Goal: Task Accomplishment & Management: Use online tool/utility

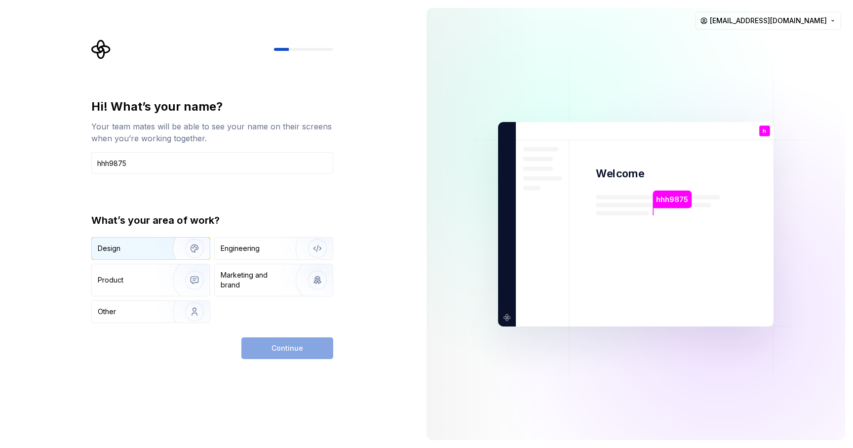
type input "hhh9875"
click at [155, 248] on div "Design" at bounding box center [129, 248] width 62 height 10
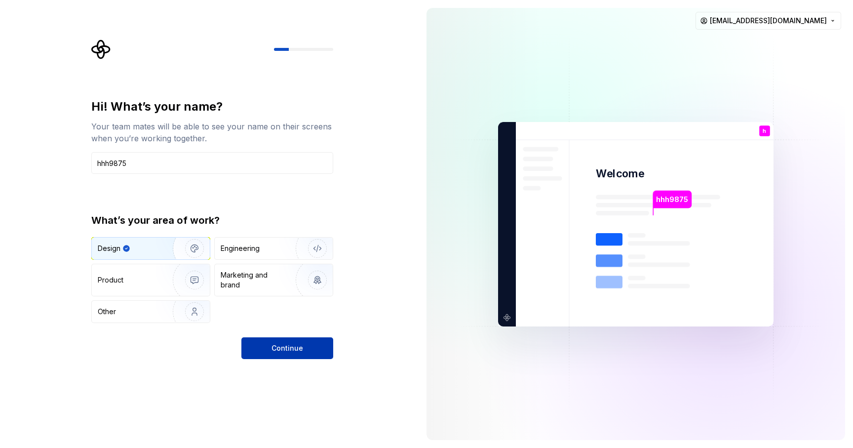
click at [280, 347] on span "Continue" at bounding box center [288, 348] width 32 height 10
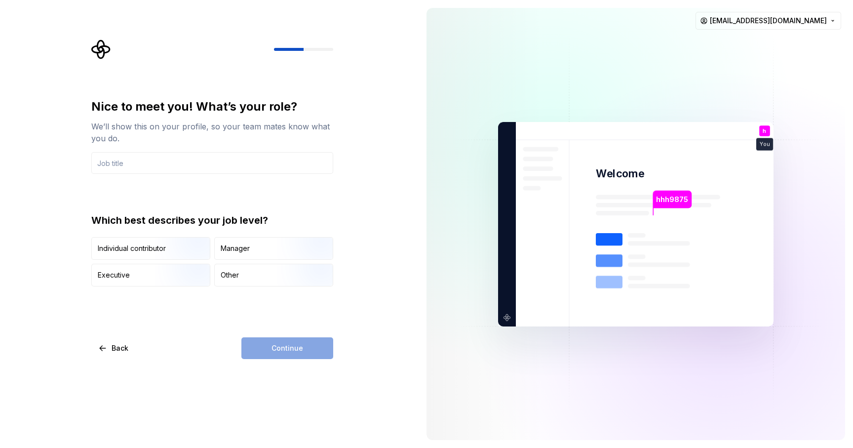
click at [280, 349] on div "Continue" at bounding box center [287, 348] width 92 height 22
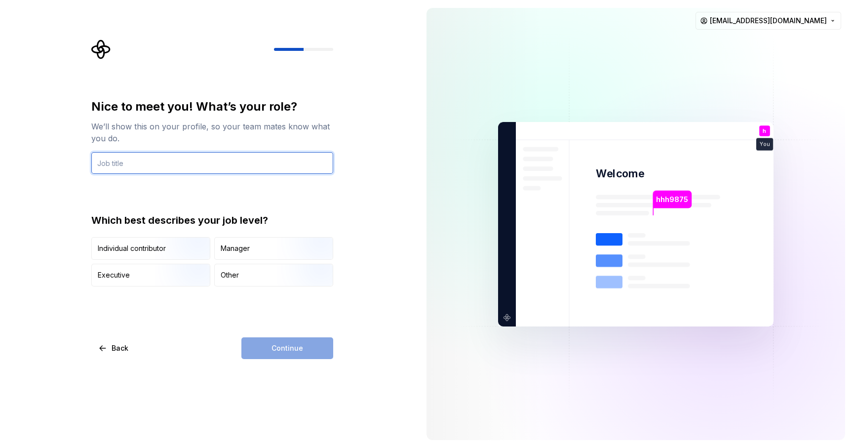
click at [124, 158] on input "text" at bounding box center [212, 163] width 242 height 22
type input "ux"
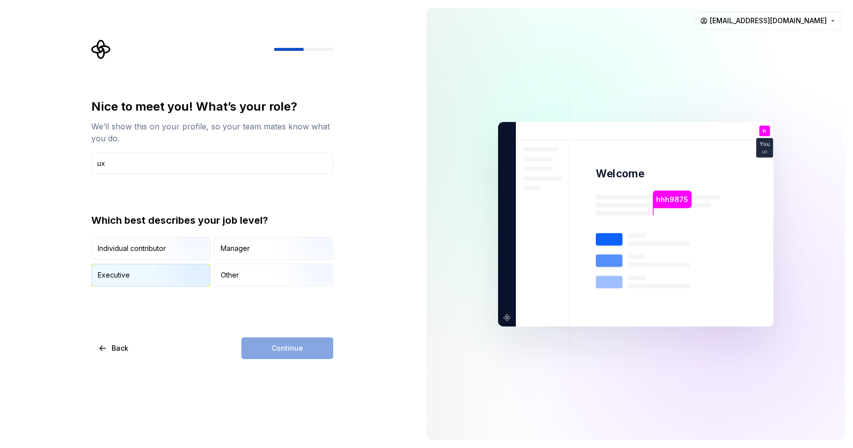
click at [149, 282] on div "Executive" at bounding box center [151, 275] width 118 height 22
click at [290, 348] on span "Continue" at bounding box center [288, 348] width 32 height 10
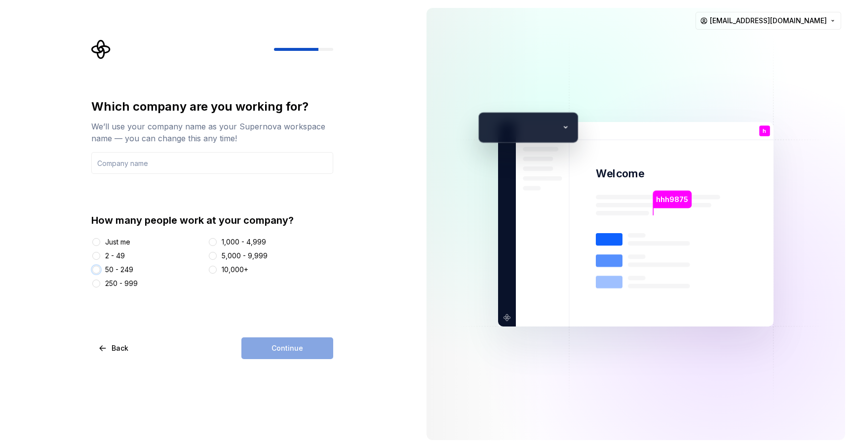
click at [94, 268] on button "50 - 249" at bounding box center [96, 270] width 8 height 8
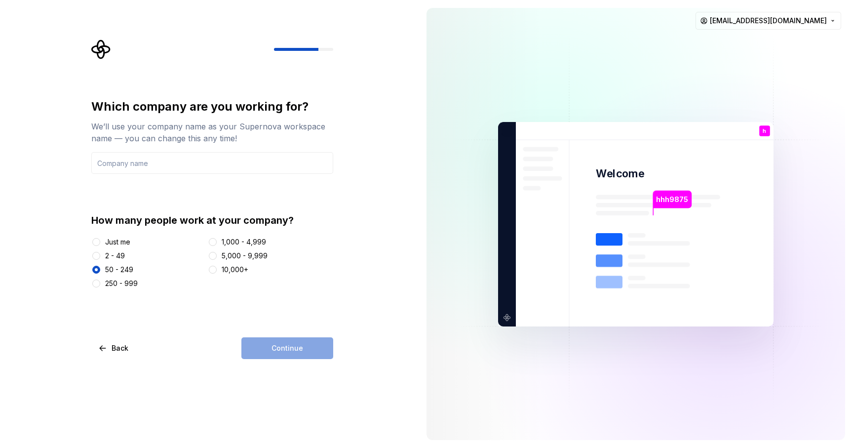
click at [300, 351] on div "Continue" at bounding box center [287, 348] width 92 height 22
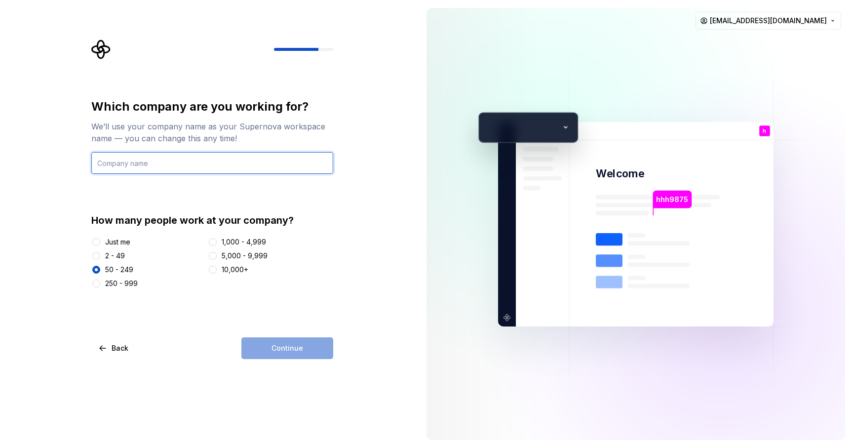
click at [188, 159] on input "text" at bounding box center [212, 163] width 242 height 22
type input "ctcs"
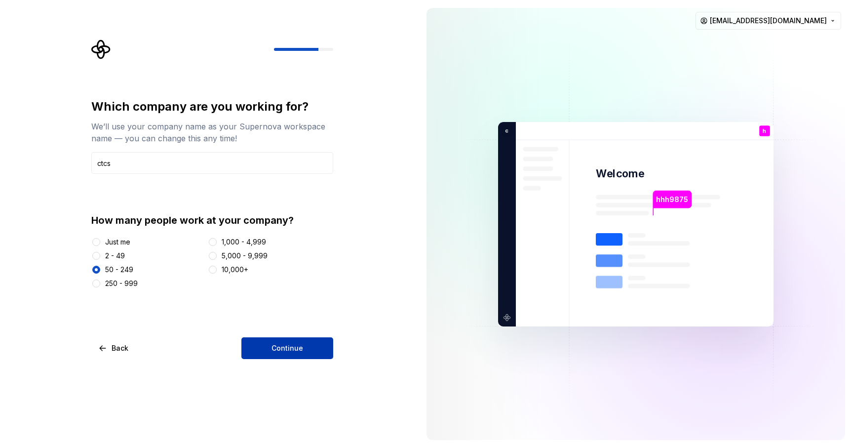
click at [281, 340] on button "Continue" at bounding box center [287, 348] width 92 height 22
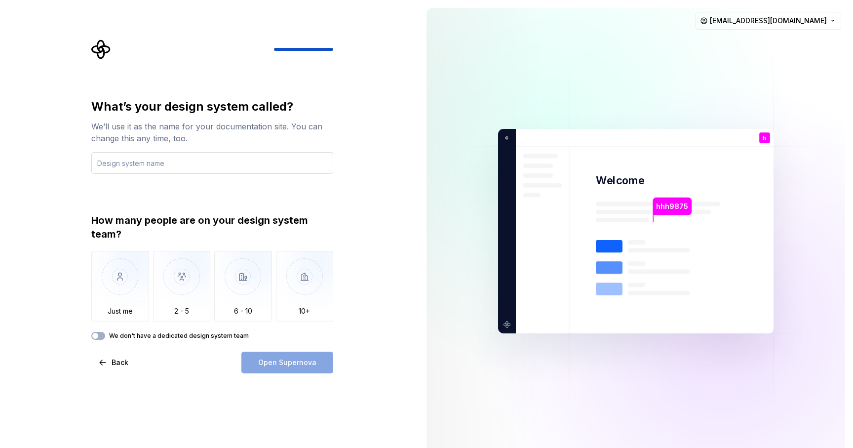
click at [287, 159] on input "text" at bounding box center [212, 163] width 242 height 22
type input "live"
click at [183, 295] on img "button" at bounding box center [182, 284] width 58 height 66
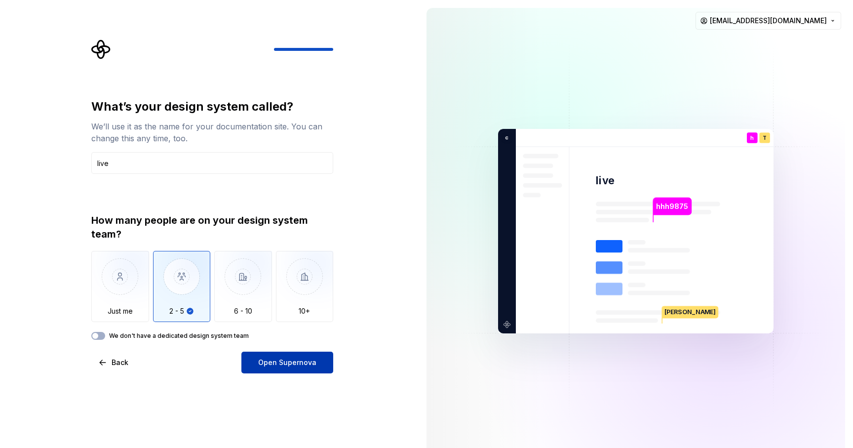
click at [286, 364] on span "Open Supernova" at bounding box center [287, 363] width 58 height 10
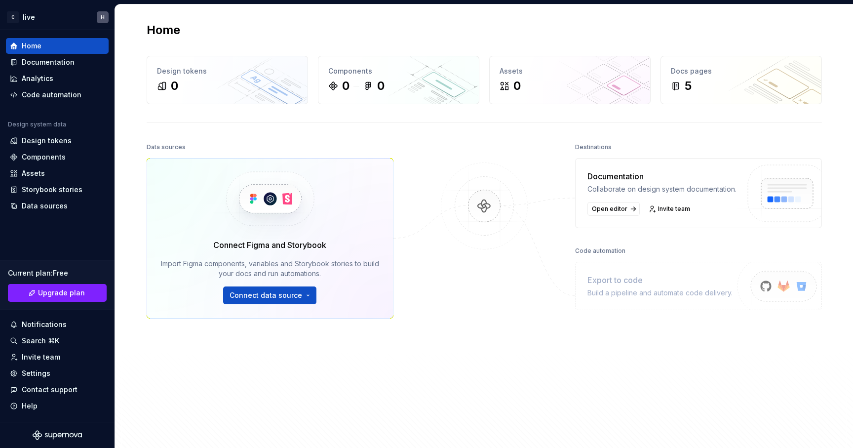
click at [261, 211] on img at bounding box center [269, 199] width 121 height 80
click at [286, 300] on html "C live H Home Documentation Analytics Code automation Design system data Design…" at bounding box center [426, 224] width 853 height 448
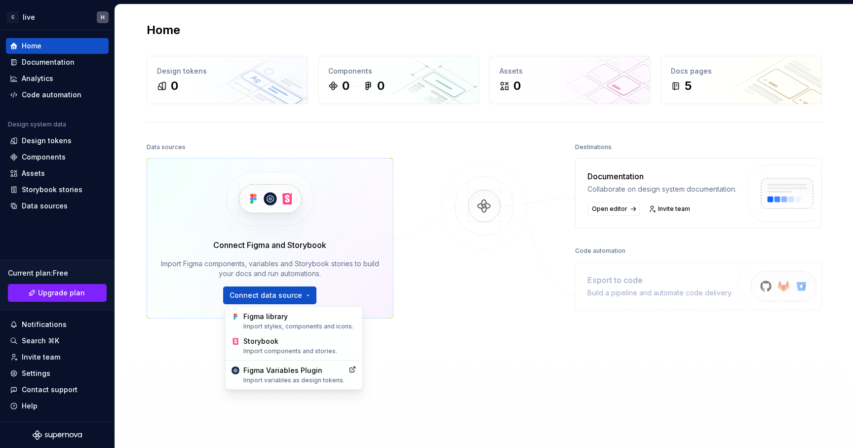
drag, startPoint x: 280, startPoint y: 321, endPoint x: 385, endPoint y: 308, distance: 106.5
click at [386, 308] on html "C live H Home Documentation Analytics Code automation Design system data Design…" at bounding box center [426, 224] width 853 height 448
click at [286, 324] on div "Import styles, components and icons." at bounding box center [299, 326] width 113 height 8
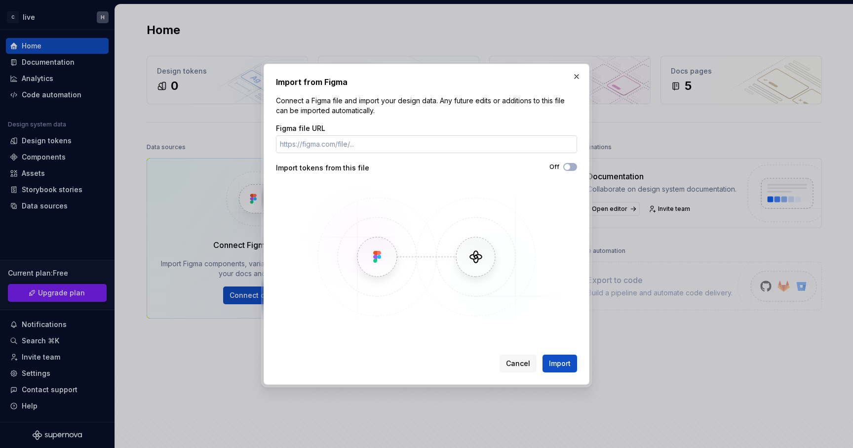
click at [351, 144] on input "Figma file URL" at bounding box center [426, 144] width 301 height 18
click at [307, 145] on input "Figma file URL" at bounding box center [426, 144] width 301 height 18
paste input "https://www.figma.com/design/0dOl8fqxumwGSj1XrosUzO/Donation?node-id=1-15&t=xVD…"
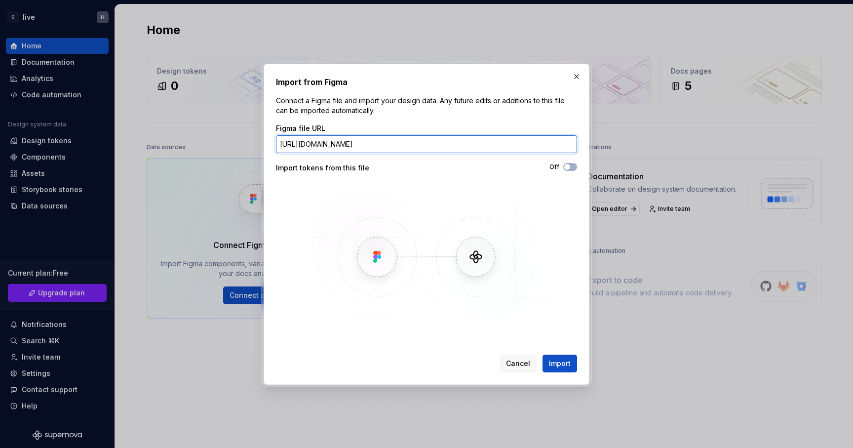
scroll to position [0, 64]
type input "https://www.figma.com/design/0dOl8fqxumwGSj1XrosUzO/Donation?node-id=1-15&t=xVD…"
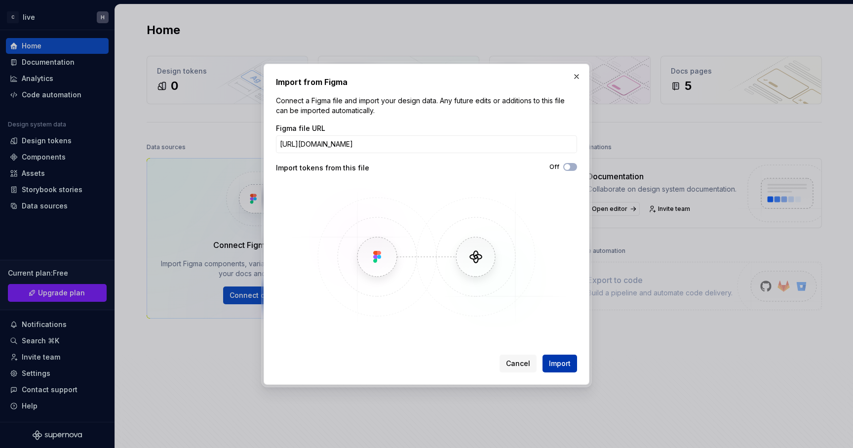
scroll to position [0, 0]
click at [559, 362] on span "Import" at bounding box center [560, 364] width 22 height 10
click at [569, 165] on span "button" at bounding box center [567, 167] width 6 height 6
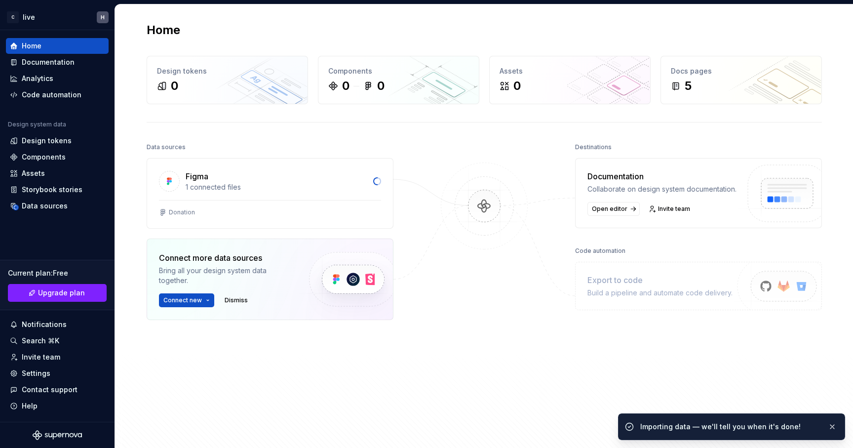
click at [468, 263] on img at bounding box center [485, 215] width 96 height 107
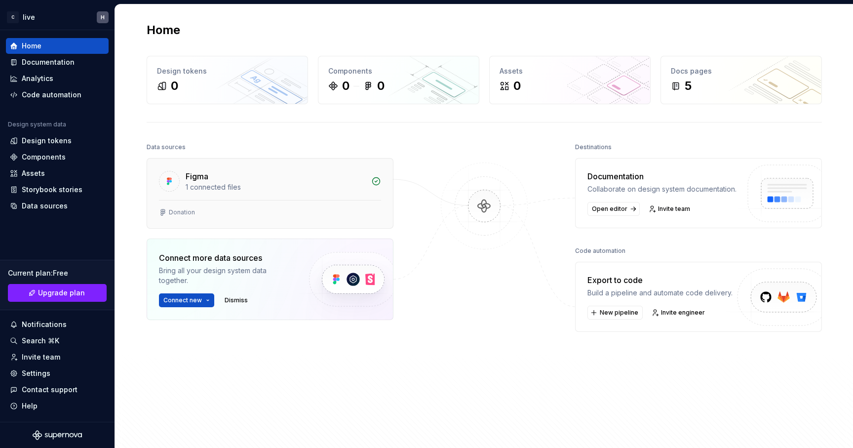
click at [282, 176] on div "Figma" at bounding box center [276, 176] width 180 height 12
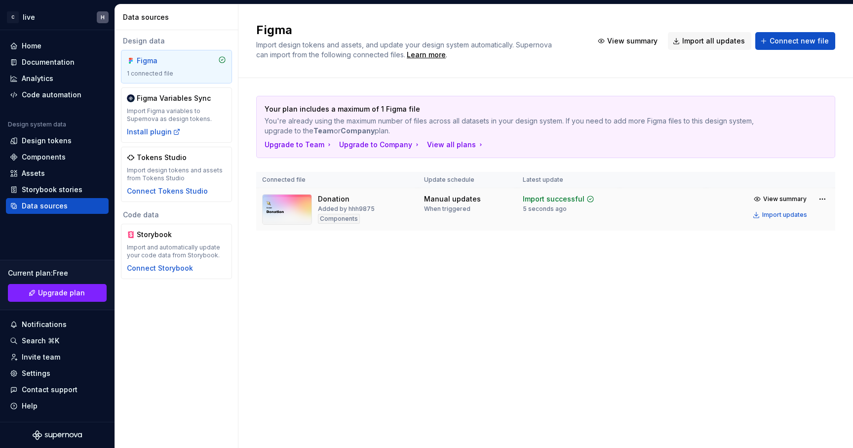
click at [608, 205] on div "Import successful 5 seconds ago" at bounding box center [568, 203] width 91 height 19
click at [291, 213] on img at bounding box center [287, 209] width 50 height 31
click at [440, 207] on div "When triggered" at bounding box center [447, 209] width 46 height 8
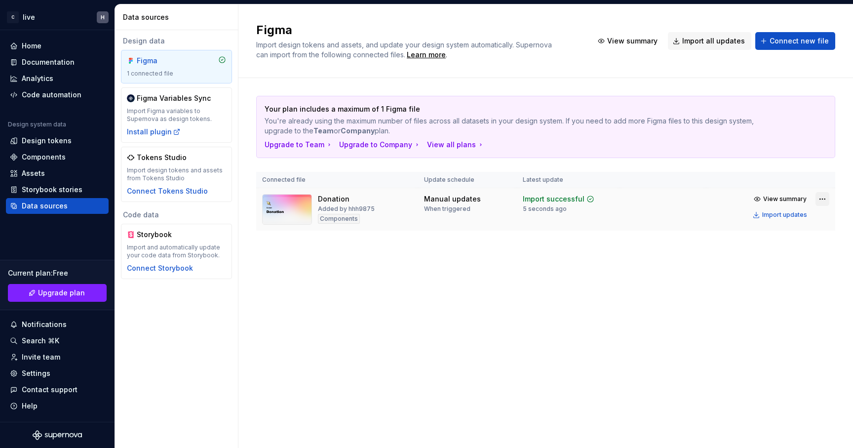
click at [823, 199] on html "C live H Home Documentation Analytics Code automation Design system data Design…" at bounding box center [426, 224] width 853 height 448
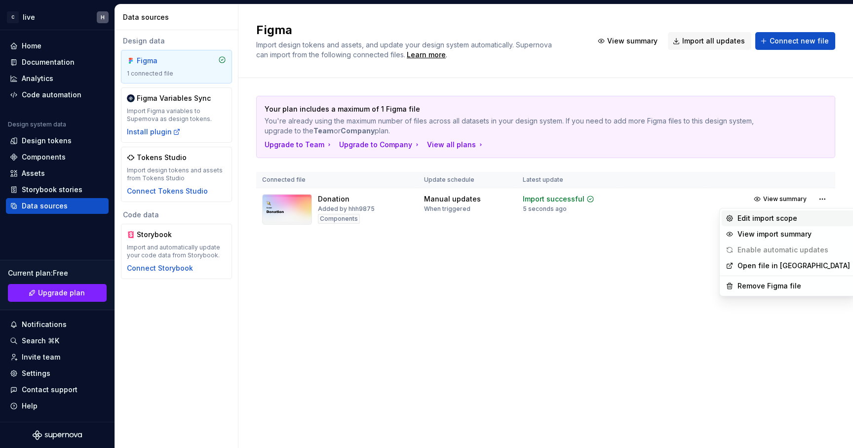
click at [786, 218] on div "Edit import scope" at bounding box center [794, 218] width 113 height 10
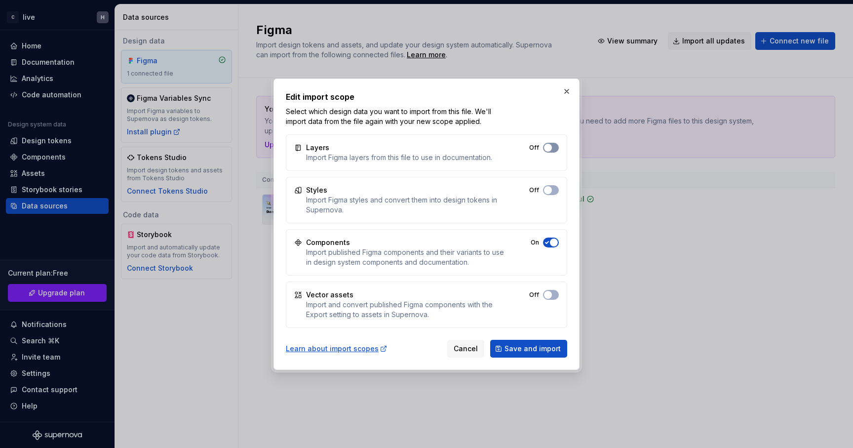
click at [551, 149] on button "Off" at bounding box center [551, 148] width 16 height 10
click at [552, 185] on button "Off" at bounding box center [551, 190] width 16 height 10
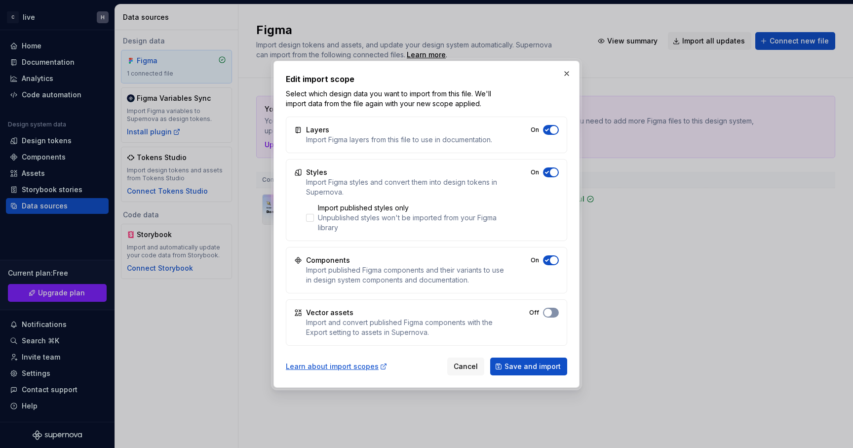
click at [551, 134] on span "button" at bounding box center [554, 130] width 8 height 8
click at [536, 365] on span "Save and import" at bounding box center [533, 366] width 56 height 10
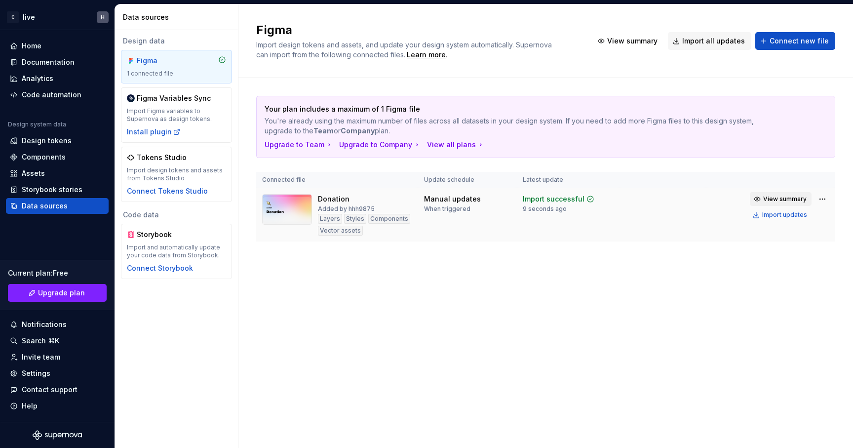
click at [785, 198] on span "View summary" at bounding box center [784, 199] width 43 height 8
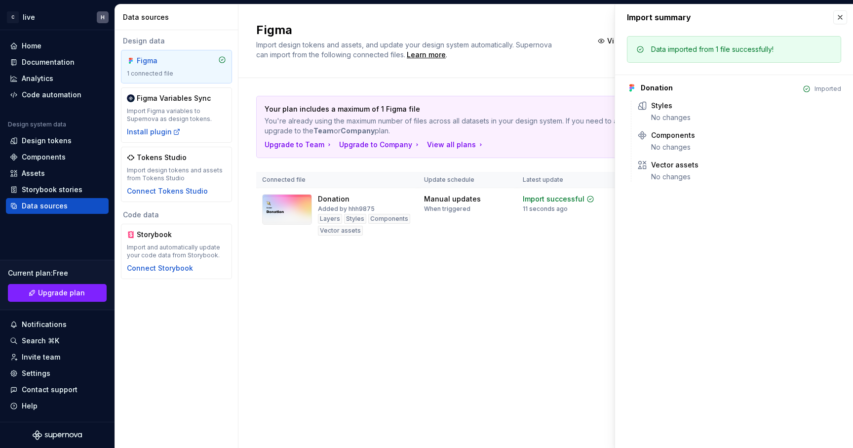
click at [720, 51] on div "Data imported from 1 file successfully!" at bounding box center [712, 49] width 122 height 10
click at [575, 312] on div "Figma Import design tokens and assets, and update your design system automatica…" at bounding box center [546, 225] width 615 height 443
click at [841, 15] on button "button" at bounding box center [841, 17] width 14 height 14
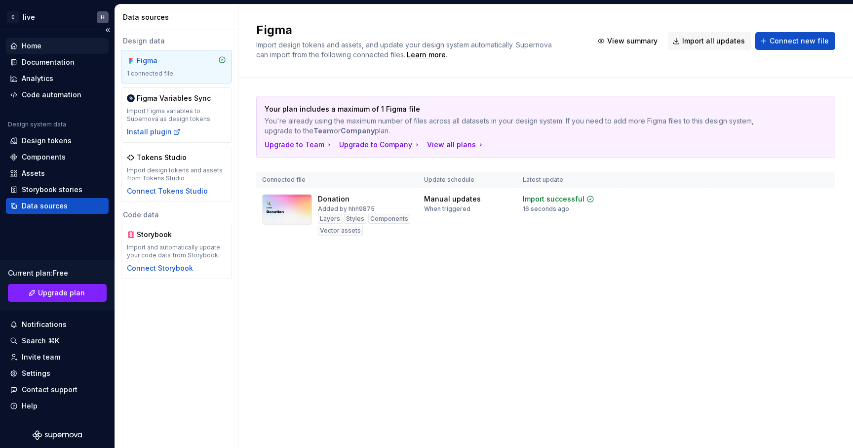
click at [52, 44] on div "Home" at bounding box center [57, 46] width 95 height 10
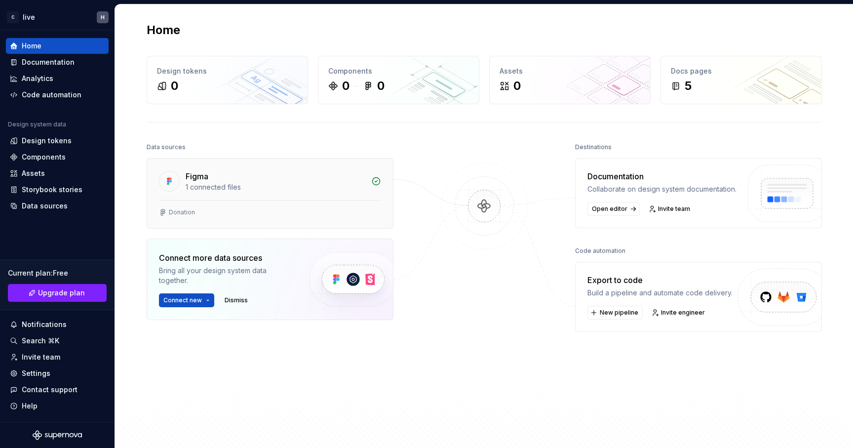
click at [222, 211] on div "Donation" at bounding box center [270, 212] width 222 height 8
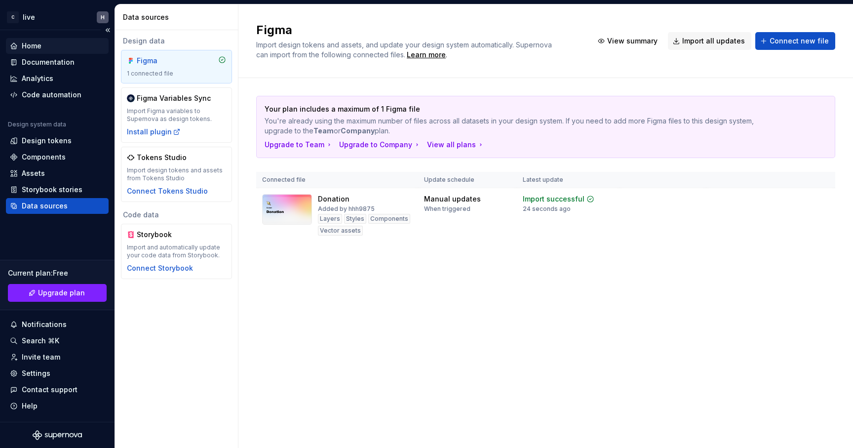
click at [47, 47] on div "Home" at bounding box center [57, 46] width 95 height 10
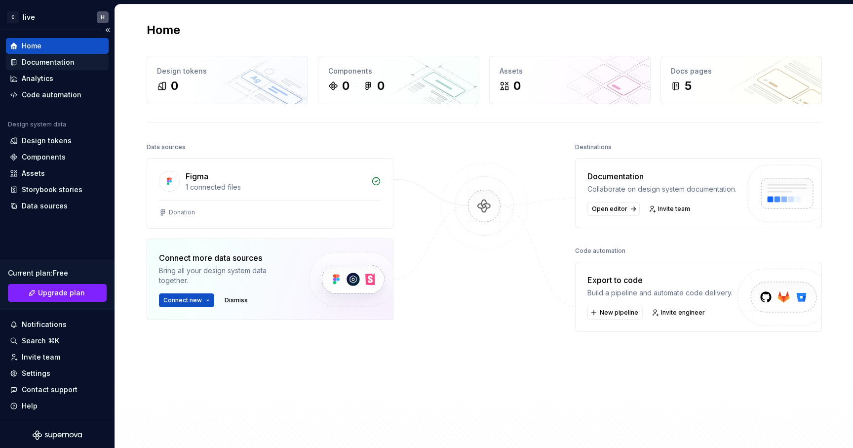
click at [36, 66] on div "Documentation" at bounding box center [48, 62] width 53 height 10
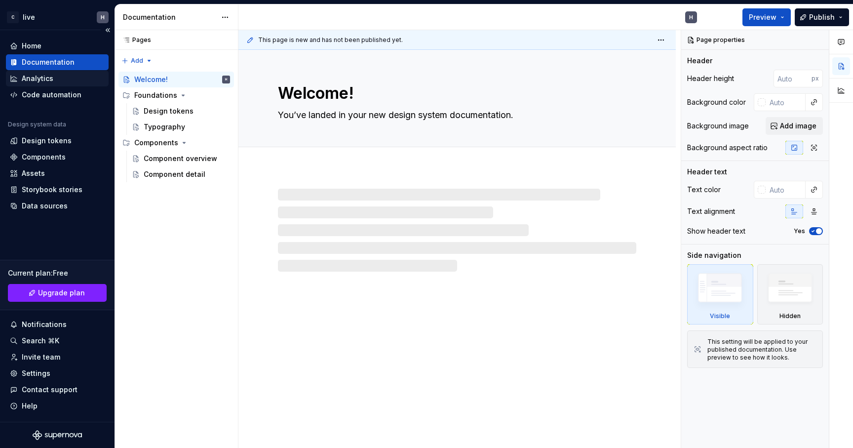
click at [36, 80] on div "Analytics" at bounding box center [38, 79] width 32 height 10
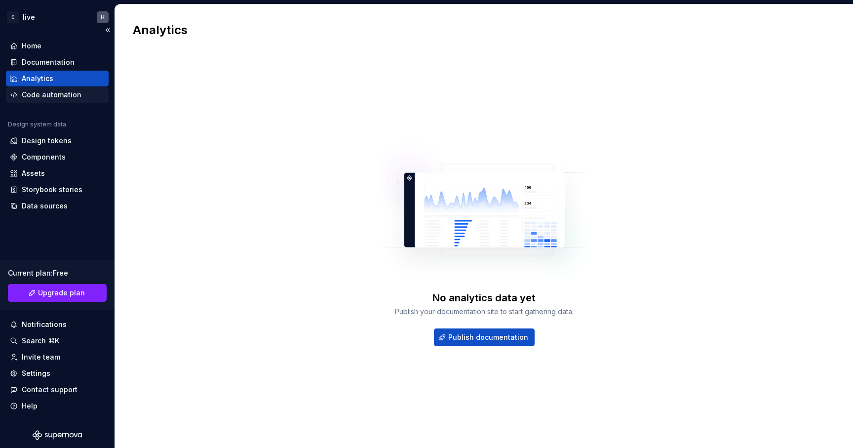
click at [38, 98] on div "Code automation" at bounding box center [52, 95] width 60 height 10
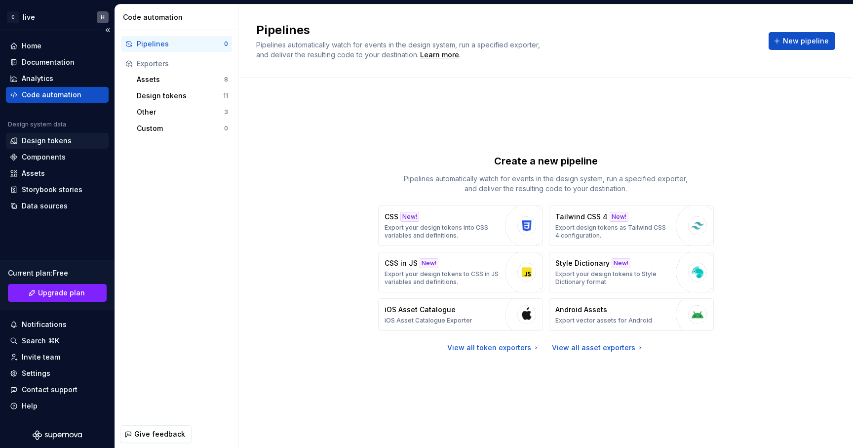
click at [42, 142] on div "Design tokens" at bounding box center [47, 141] width 50 height 10
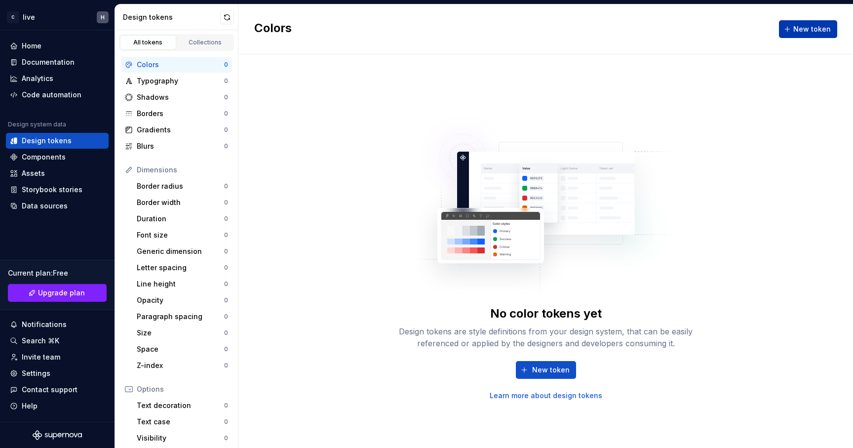
click at [811, 32] on span "New token" at bounding box center [813, 29] width 38 height 10
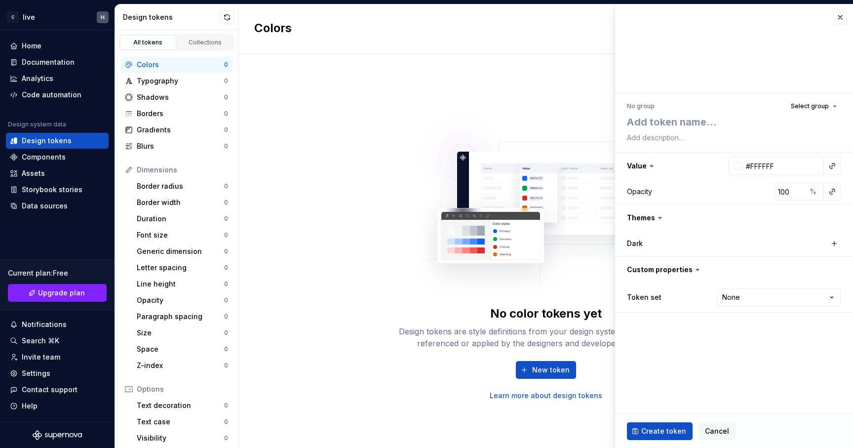
type textarea "*"
click at [491, 105] on img at bounding box center [546, 201] width 260 height 198
click at [839, 15] on button "button" at bounding box center [841, 17] width 14 height 14
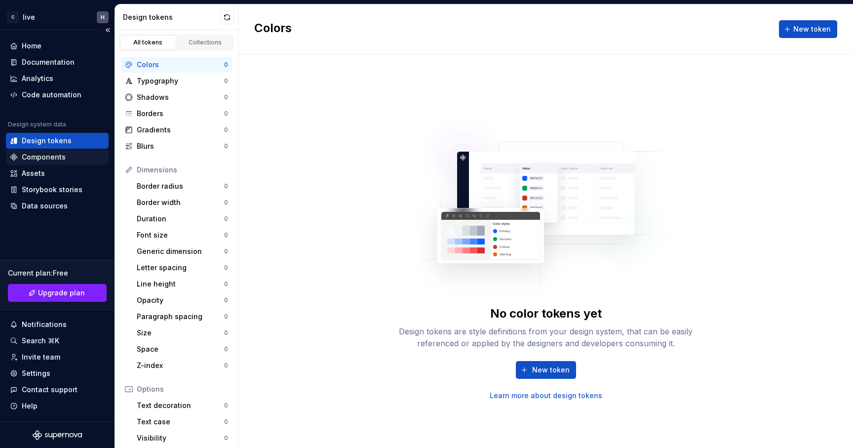
click at [53, 160] on div "Components" at bounding box center [44, 157] width 44 height 10
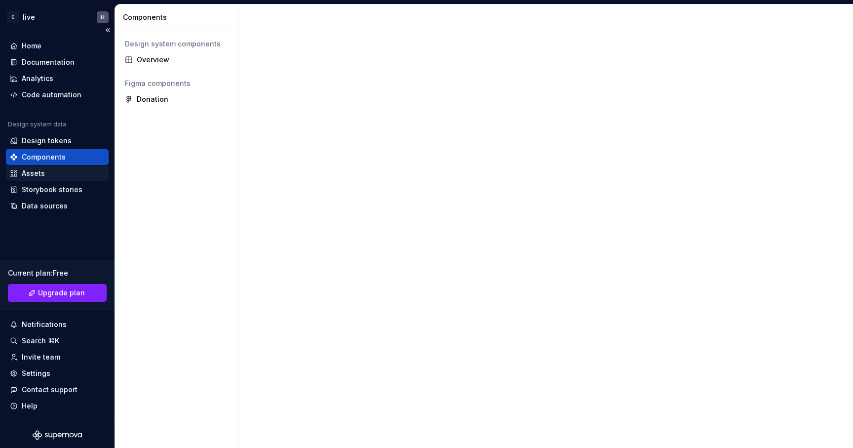
click at [51, 173] on div "Assets" at bounding box center [57, 173] width 95 height 10
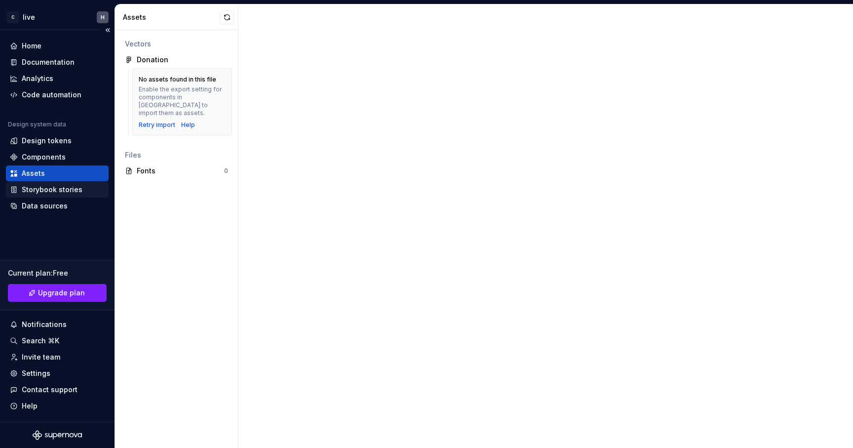
click at [50, 190] on div "Storybook stories" at bounding box center [52, 190] width 61 height 10
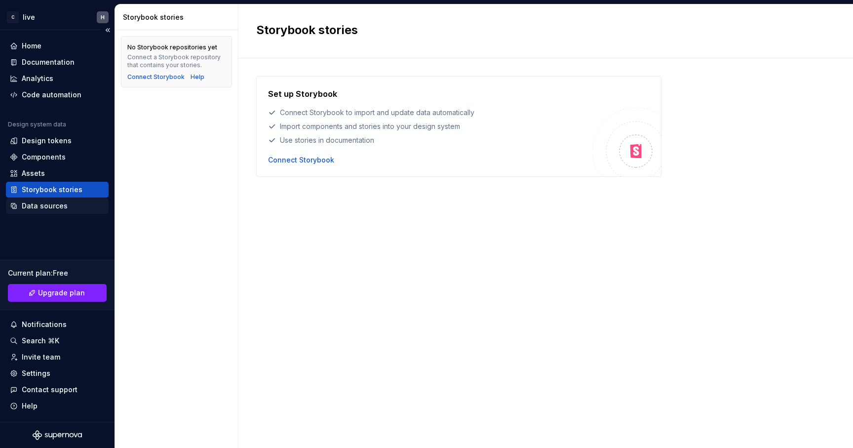
click at [51, 206] on div "Data sources" at bounding box center [45, 206] width 46 height 10
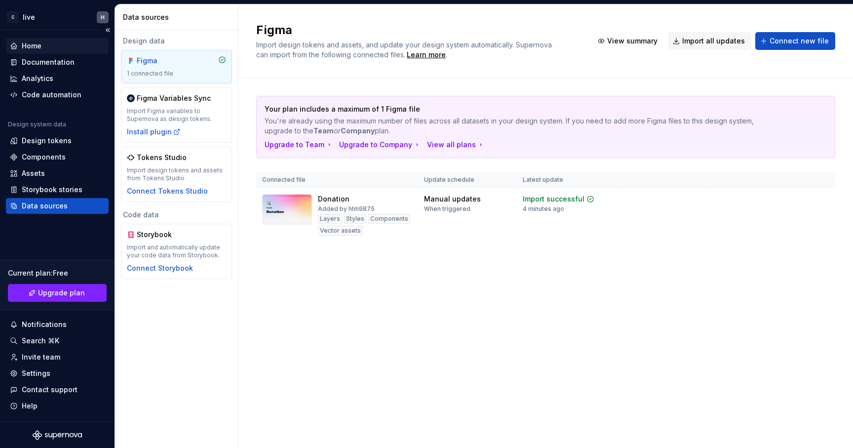
click at [41, 47] on div "Home" at bounding box center [57, 46] width 95 height 10
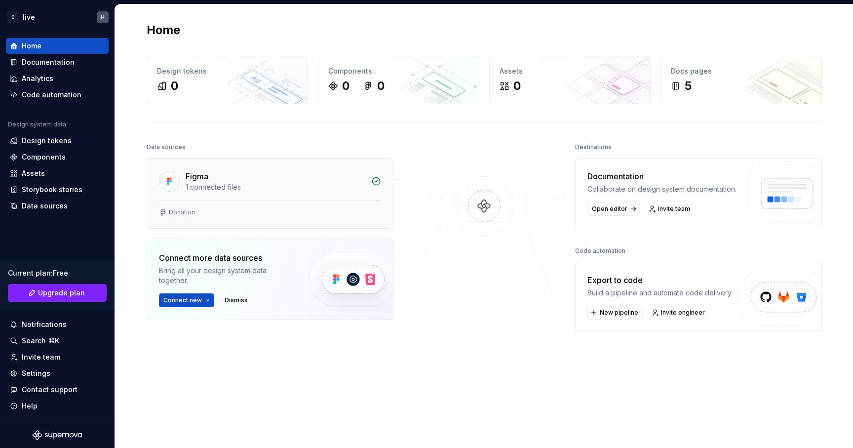
click at [325, 187] on div "1 connected files" at bounding box center [276, 187] width 180 height 10
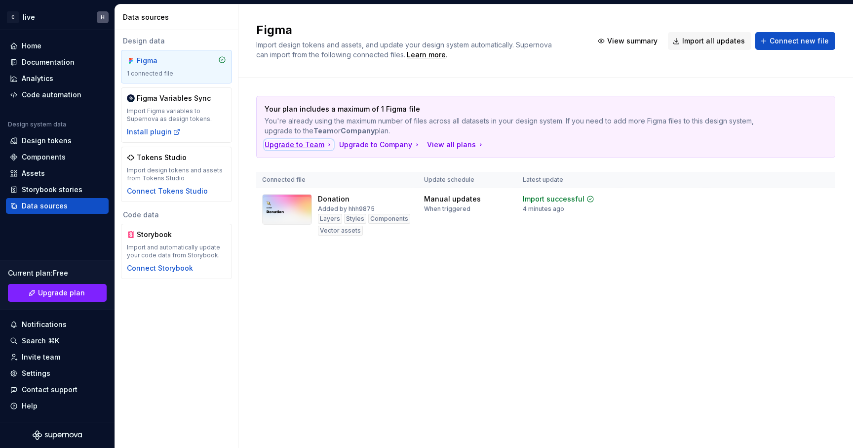
click at [309, 144] on div "Upgrade to Team" at bounding box center [299, 145] width 69 height 10
click at [451, 218] on td "Manual updates When triggered" at bounding box center [467, 215] width 99 height 54
click at [302, 215] on img at bounding box center [287, 209] width 50 height 31
click at [686, 213] on td at bounding box center [663, 215] width 87 height 54
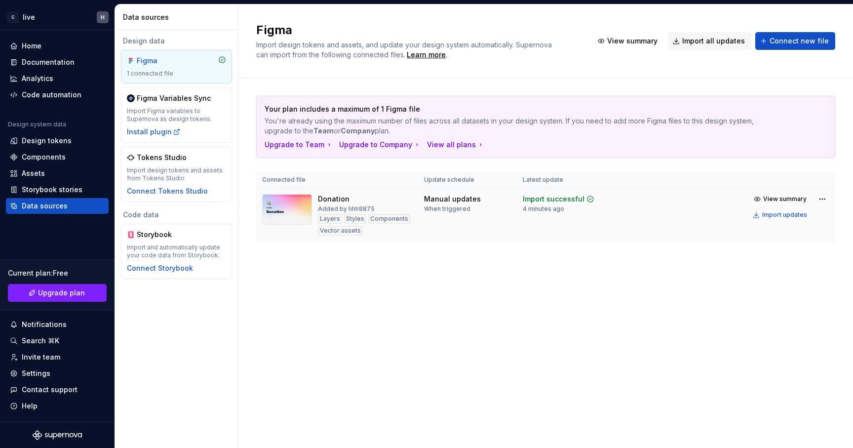
click at [686, 213] on td at bounding box center [663, 215] width 87 height 54
click at [777, 215] on div "Import updates" at bounding box center [784, 215] width 45 height 8
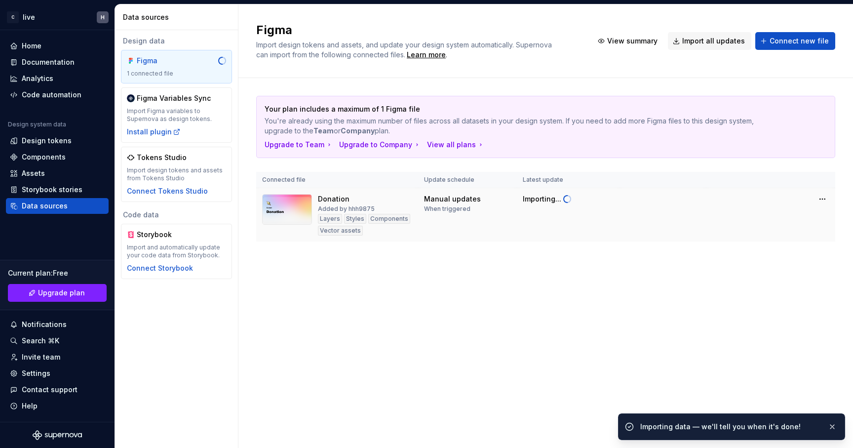
click at [774, 218] on tr "Donation Added by hhh9875 Layers Styles Components Vector assets Manual updates…" at bounding box center [545, 215] width 579 height 54
click at [791, 424] on span "View summary" at bounding box center [795, 427] width 43 height 8
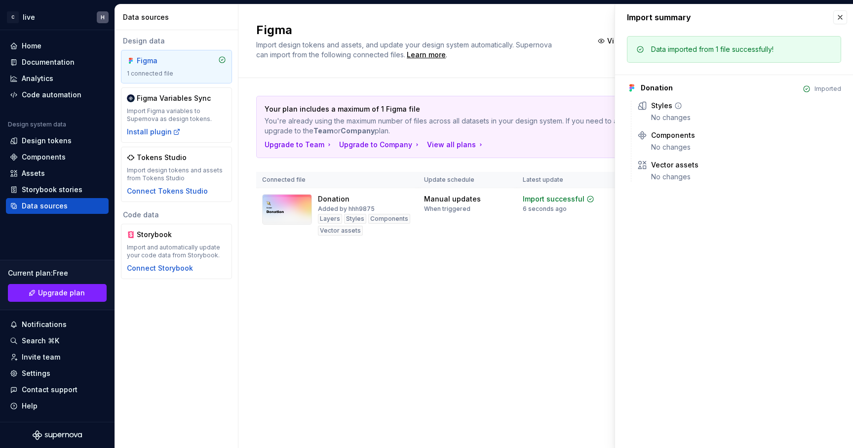
click at [651, 110] on div "Styles" at bounding box center [661, 106] width 21 height 10
click at [664, 138] on div "Components" at bounding box center [673, 135] width 44 height 10
click at [664, 156] on div "Styles No changes Components No changes Vector assets No changes" at bounding box center [736, 141] width 210 height 81
click at [656, 50] on div "Data imported from 1 file successfully!" at bounding box center [712, 49] width 122 height 10
click at [532, 324] on div "Figma Import design tokens and assets, and update your design system automatica…" at bounding box center [546, 225] width 615 height 443
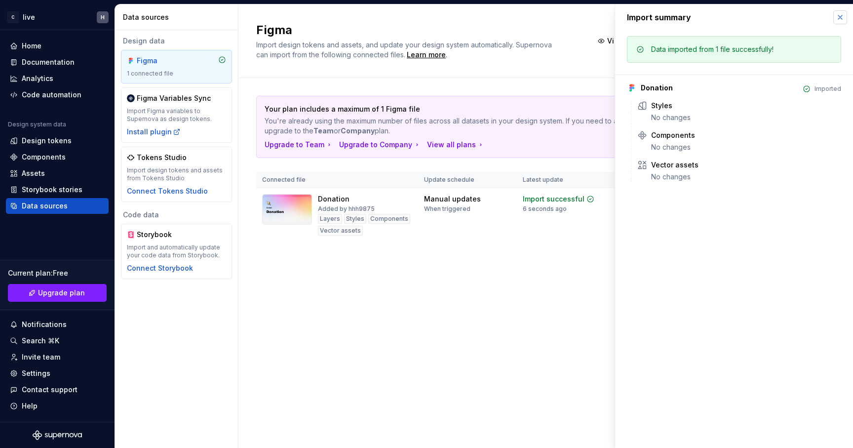
click at [838, 18] on button "button" at bounding box center [841, 17] width 14 height 14
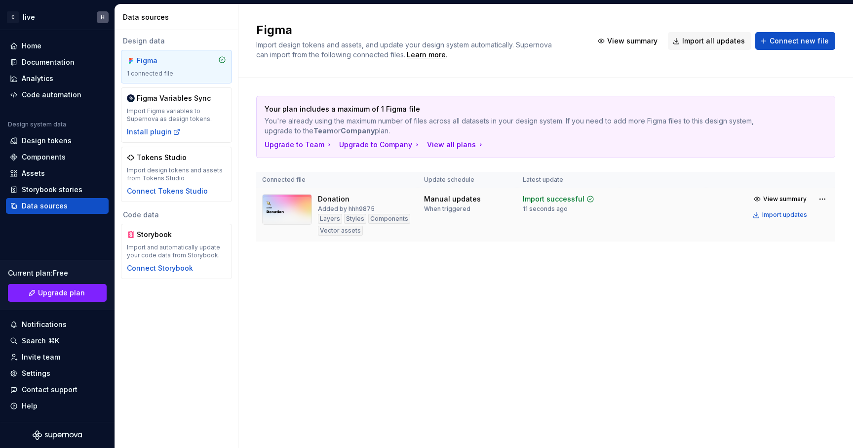
click at [789, 232] on tr "Donation Added by hhh9875 Layers Styles Components Vector assets Manual updates…" at bounding box center [545, 215] width 579 height 54
click at [795, 198] on span "View summary" at bounding box center [784, 199] width 43 height 8
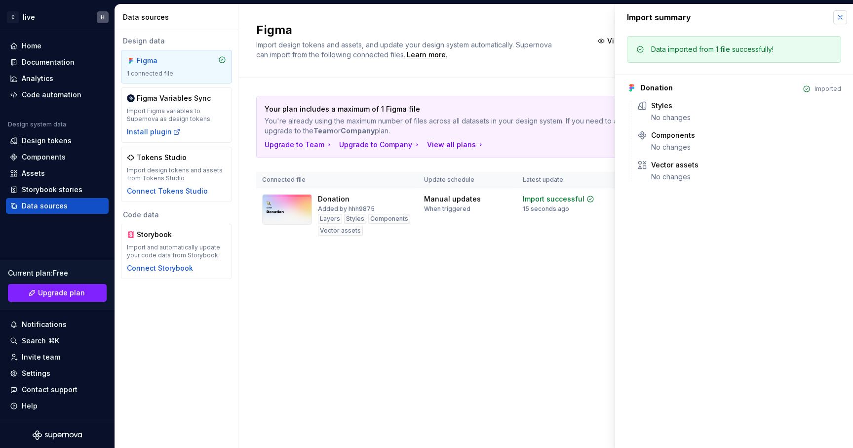
click at [842, 16] on button "button" at bounding box center [841, 17] width 14 height 14
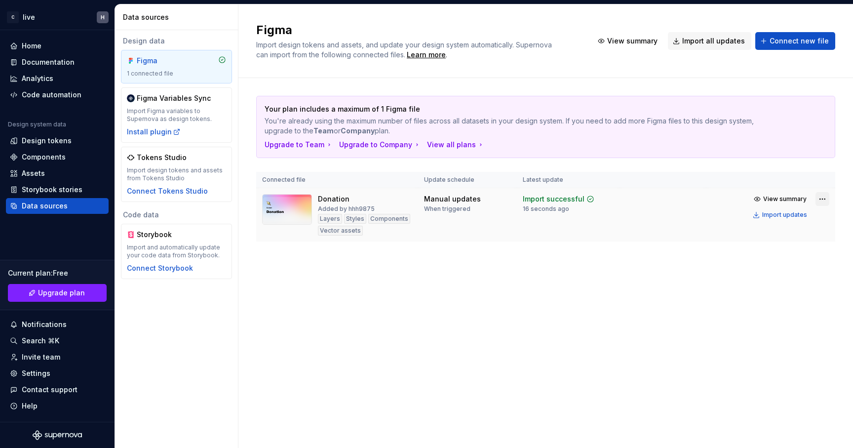
click at [824, 200] on html "C live H Home Documentation Analytics Code automation Design system data Design…" at bounding box center [426, 224] width 853 height 448
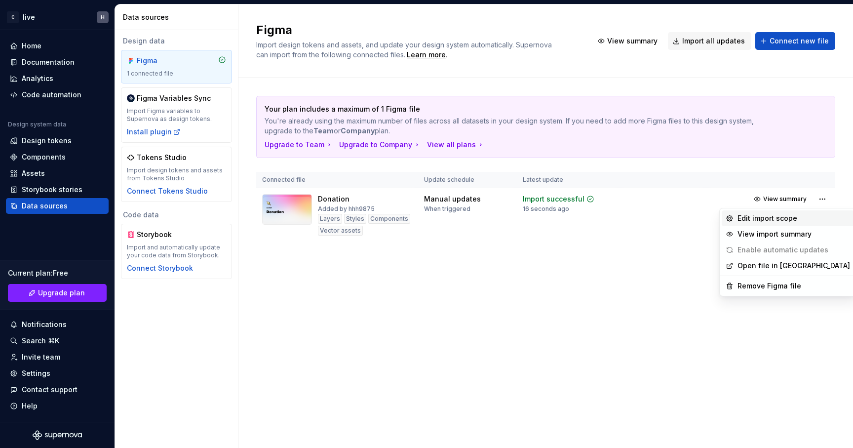
click at [780, 217] on div "Edit import scope" at bounding box center [794, 218] width 113 height 10
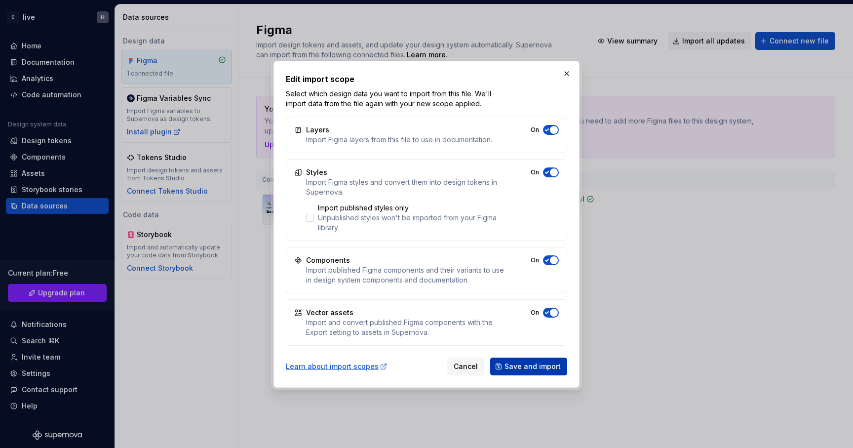
click at [528, 366] on span "Save and import" at bounding box center [533, 366] width 56 height 10
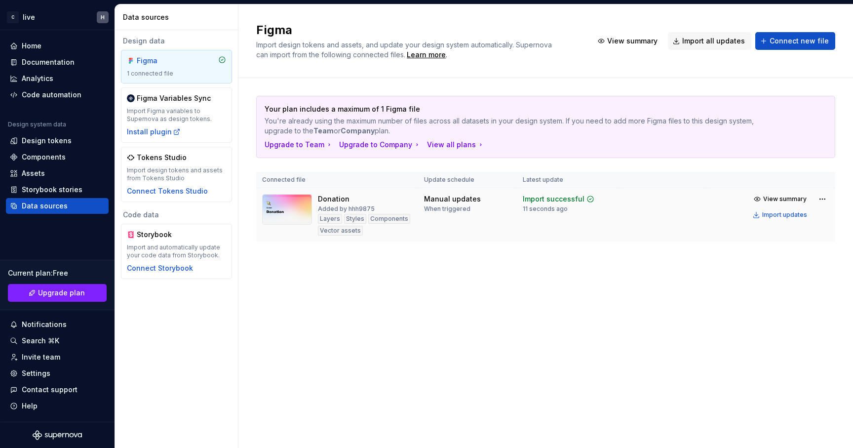
click at [608, 205] on div "Import successful 11 seconds ago" at bounding box center [568, 203] width 91 height 19
click at [510, 65] on div "Figma Import design tokens and assets, and update your design system automatica…" at bounding box center [546, 41] width 615 height 74
click at [583, 217] on td "Import successful 11 seconds ago" at bounding box center [568, 215] width 103 height 54
click at [384, 220] on div "Components" at bounding box center [389, 219] width 42 height 10
click at [728, 207] on td "View summary Import updates" at bounding box center [771, 207] width 129 height 38
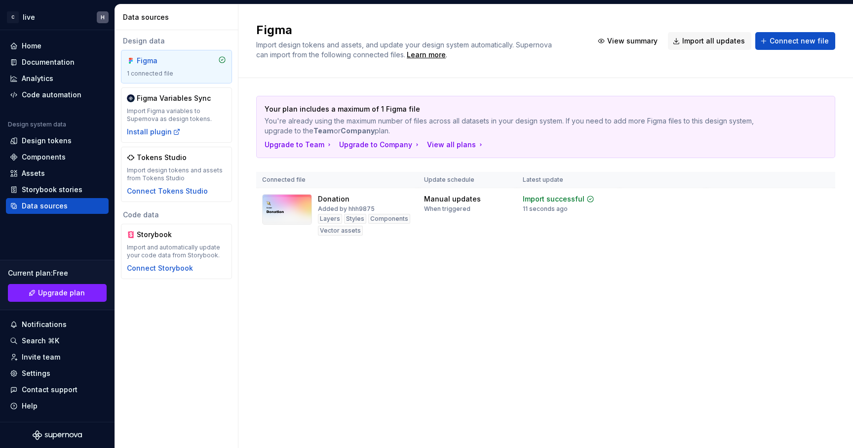
click at [186, 79] on div "Figma 1 connected file" at bounding box center [176, 67] width 111 height 34
click at [187, 117] on div "Import Figma variables to Supernova as design tokens." at bounding box center [176, 115] width 99 height 16
click at [189, 111] on div "Import Figma variables to Supernova as design tokens." at bounding box center [176, 115] width 99 height 16
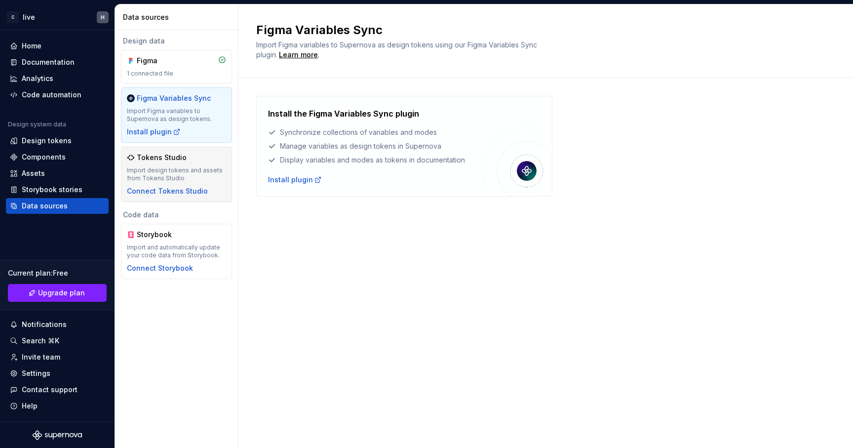
click at [179, 174] on div "Import design tokens and assets from Tokens Studio" at bounding box center [176, 174] width 99 height 16
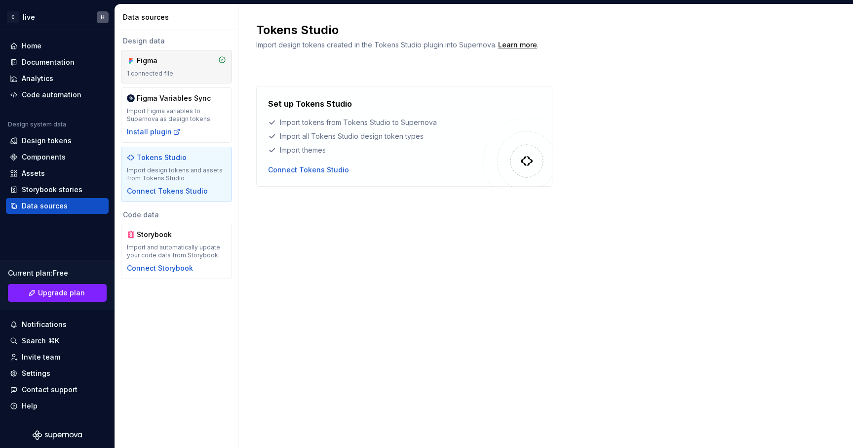
click at [168, 63] on div "Figma" at bounding box center [160, 61] width 47 height 10
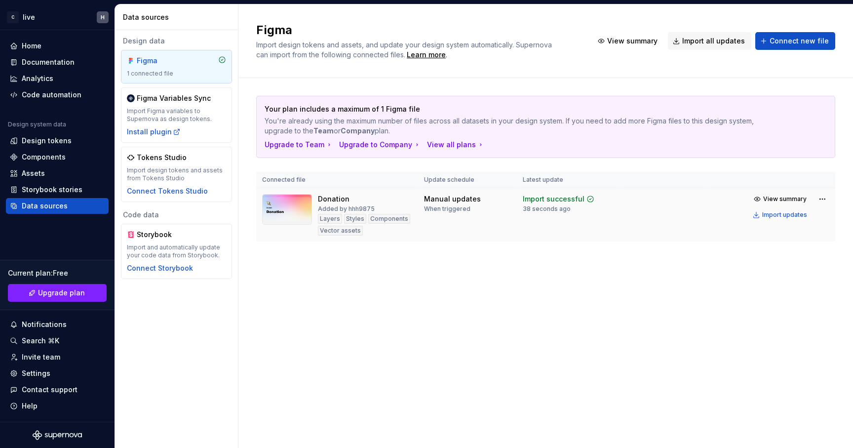
click at [433, 222] on td "Manual updates When triggered" at bounding box center [467, 215] width 99 height 54
click at [47, 44] on div "Home" at bounding box center [57, 46] width 95 height 10
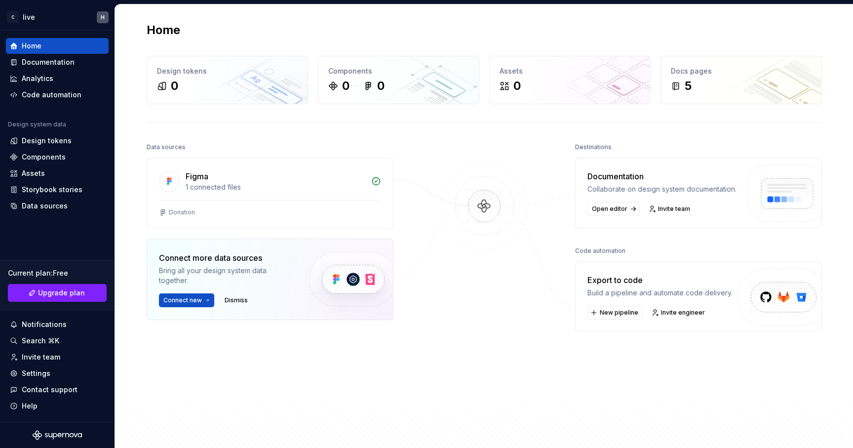
click at [478, 204] on img at bounding box center [485, 215] width 96 height 107
click at [333, 280] on img at bounding box center [352, 279] width 121 height 80
click at [500, 140] on div "Home Design tokens 0 Components 0 0 Assets 0 Docs pages 5 Data sources Figma 1 …" at bounding box center [484, 235] width 711 height 462
click at [717, 80] on div "5" at bounding box center [741, 86] width 141 height 16
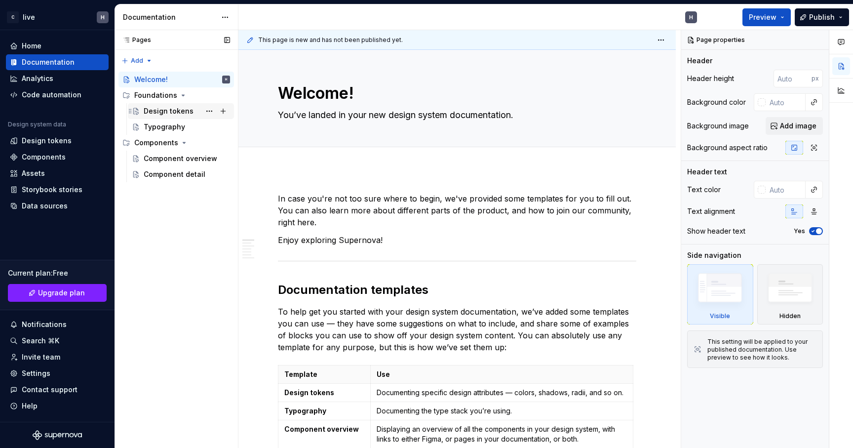
click at [157, 111] on div "Design tokens" at bounding box center [169, 111] width 50 height 10
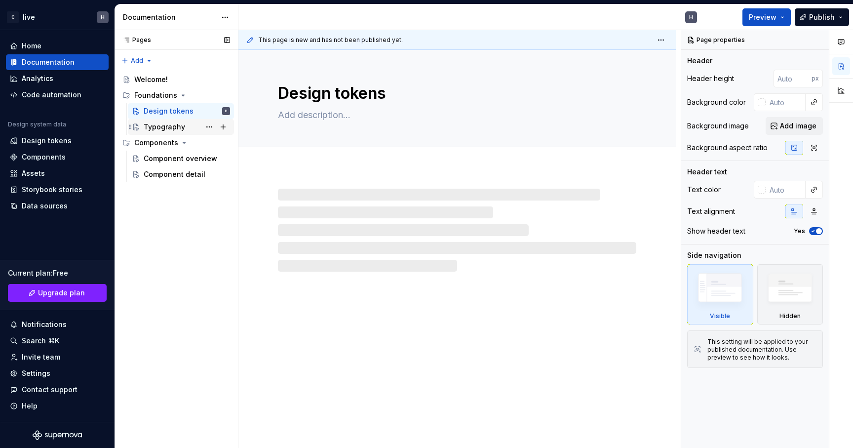
click at [158, 125] on div "Typography" at bounding box center [164, 127] width 41 height 10
click at [159, 157] on div "Component overview" at bounding box center [172, 159] width 57 height 10
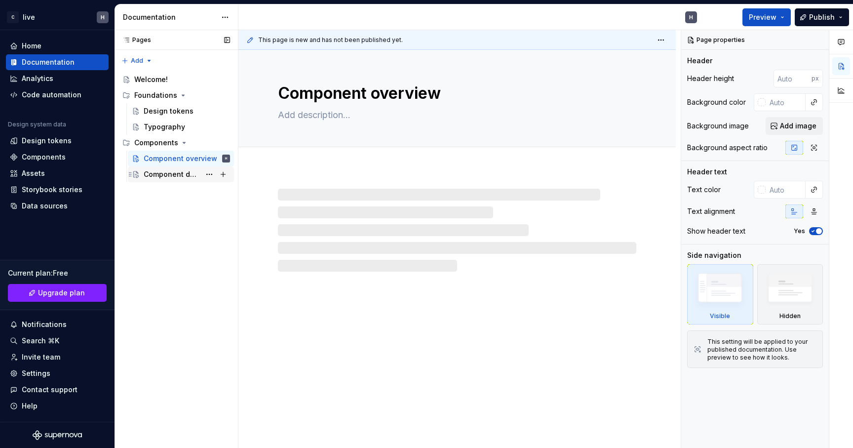
click at [163, 177] on div "Component detail" at bounding box center [172, 174] width 57 height 10
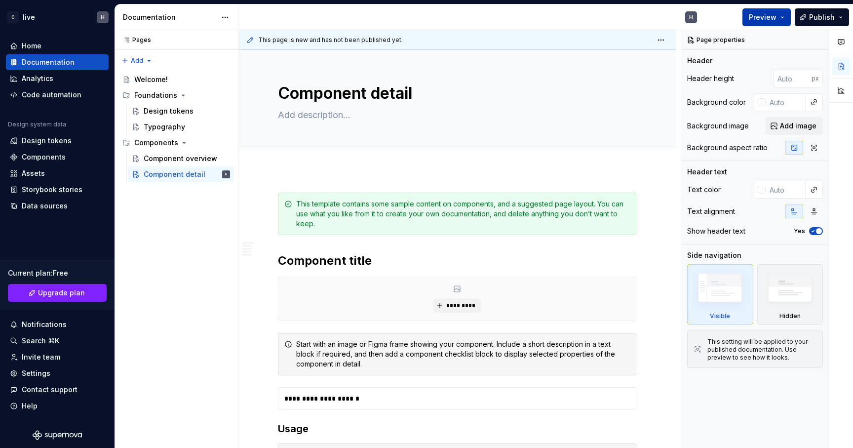
click at [766, 16] on span "Preview" at bounding box center [763, 17] width 28 height 10
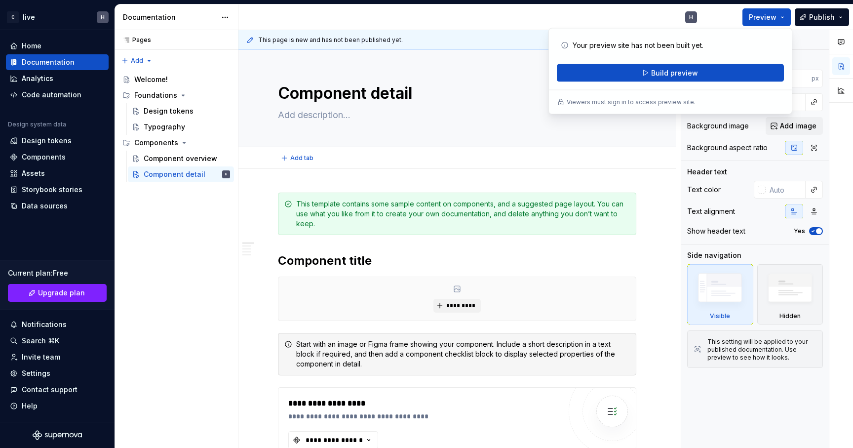
click at [493, 156] on div "Add tab" at bounding box center [457, 158] width 359 height 14
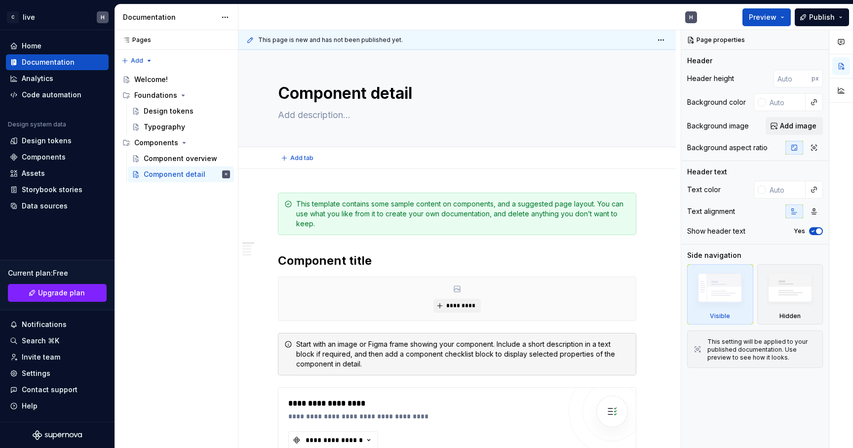
type textarea "*"
click at [64, 273] on div "Current plan : Free" at bounding box center [57, 273] width 99 height 10
click at [53, 322] on div "Notifications" at bounding box center [44, 325] width 45 height 10
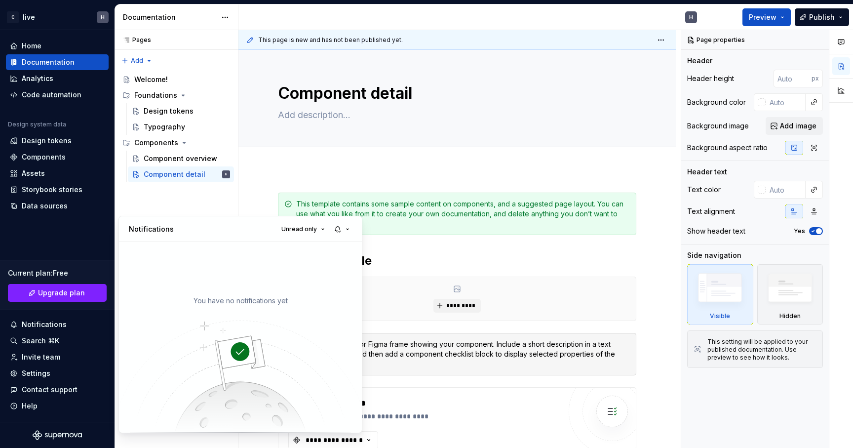
click at [48, 341] on html "C live H Home Documentation Analytics Code automation Design system data Design…" at bounding box center [426, 224] width 853 height 448
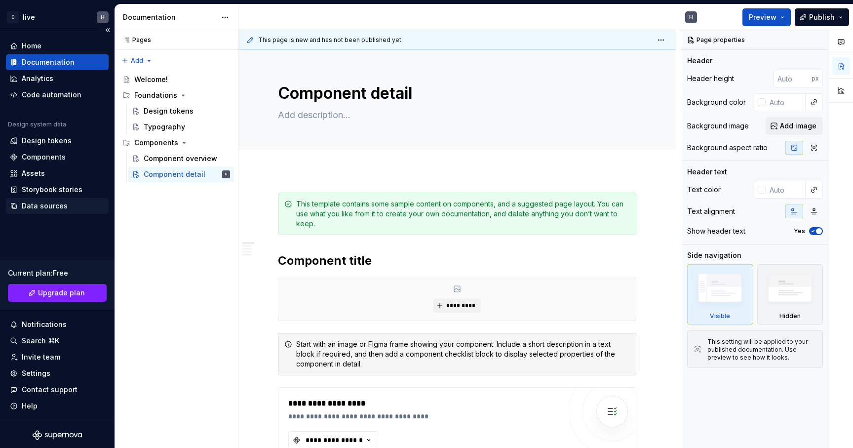
click at [55, 209] on div "Data sources" at bounding box center [45, 206] width 46 height 10
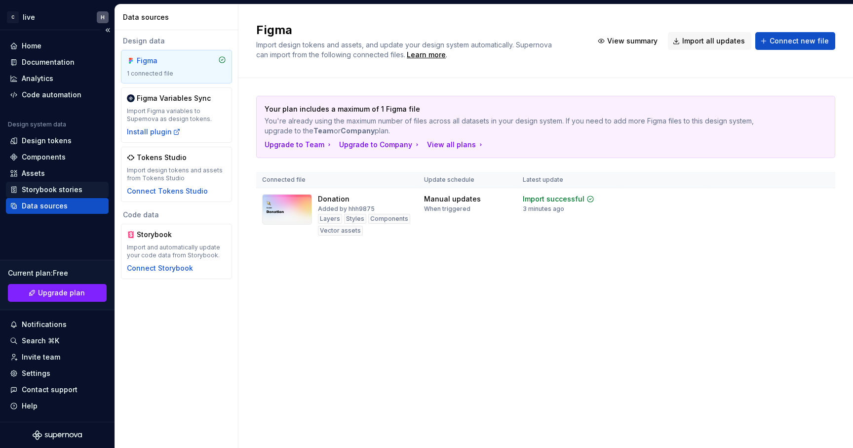
click at [55, 190] on div "Storybook stories" at bounding box center [52, 190] width 61 height 10
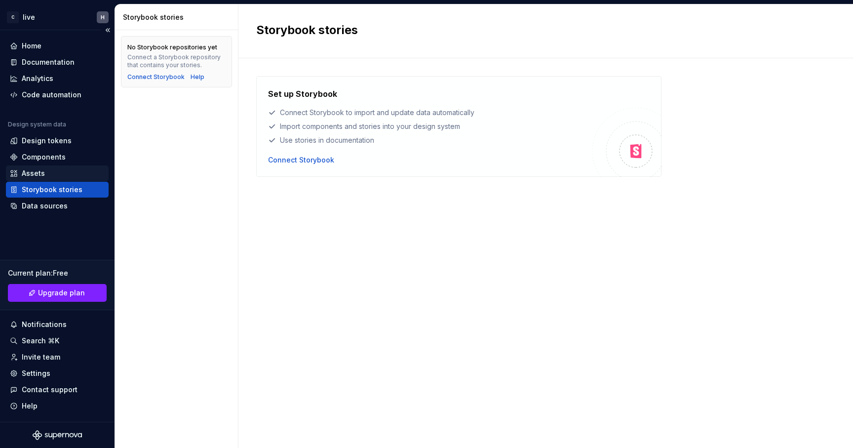
click at [56, 169] on div "Assets" at bounding box center [57, 173] width 95 height 10
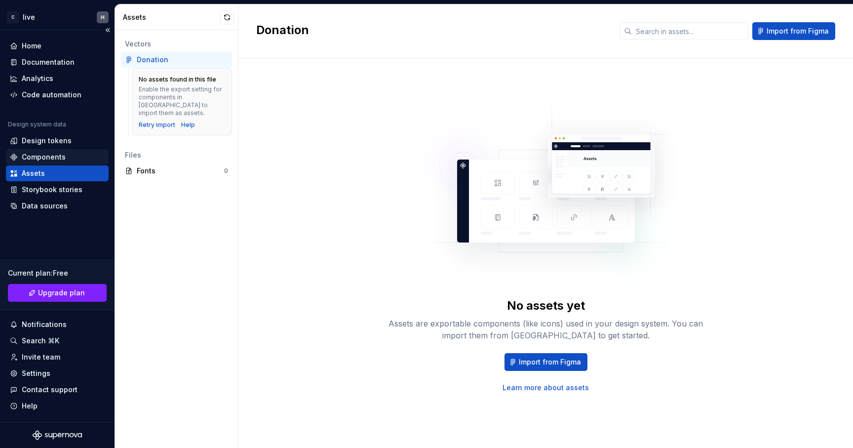
click at [56, 159] on div "Components" at bounding box center [44, 157] width 44 height 10
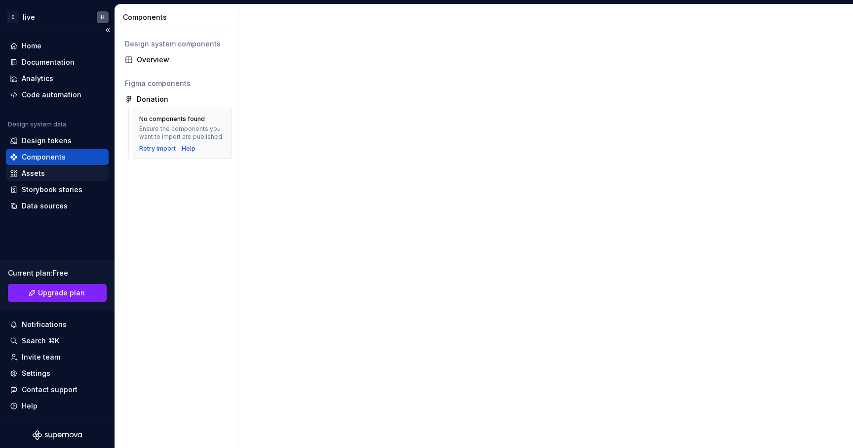
click at [54, 170] on div "Assets" at bounding box center [57, 173] width 95 height 10
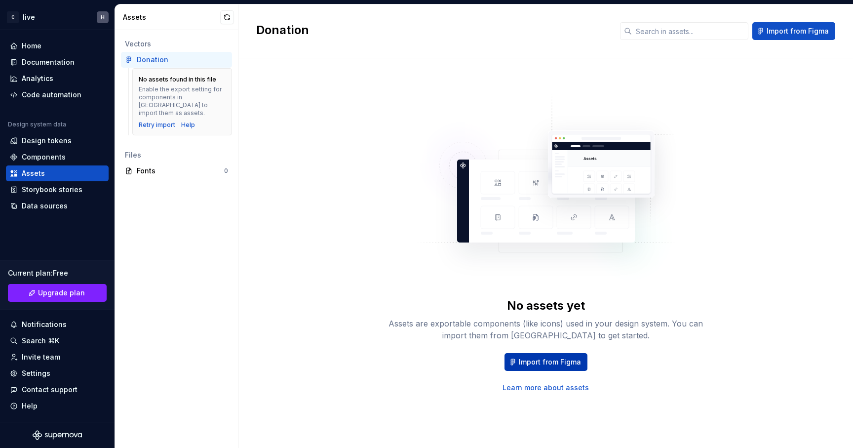
click at [561, 364] on span "Import from Figma" at bounding box center [550, 362] width 62 height 10
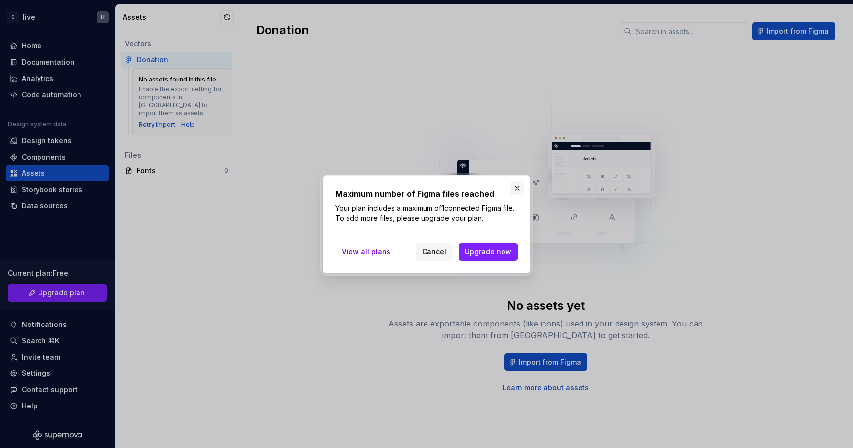
click at [517, 189] on button "button" at bounding box center [518, 188] width 14 height 14
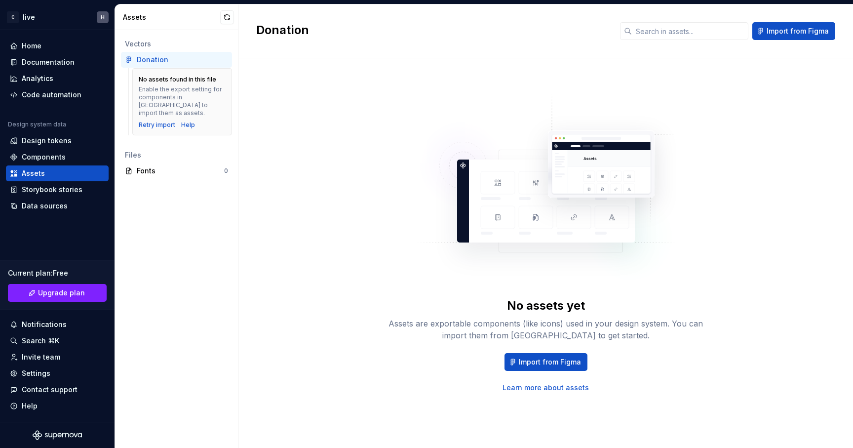
click at [168, 93] on div "Enable the export setting for components in [GEOGRAPHIC_DATA] to import them as…" at bounding box center [182, 101] width 87 height 32
click at [56, 159] on div "Components" at bounding box center [44, 157] width 44 height 10
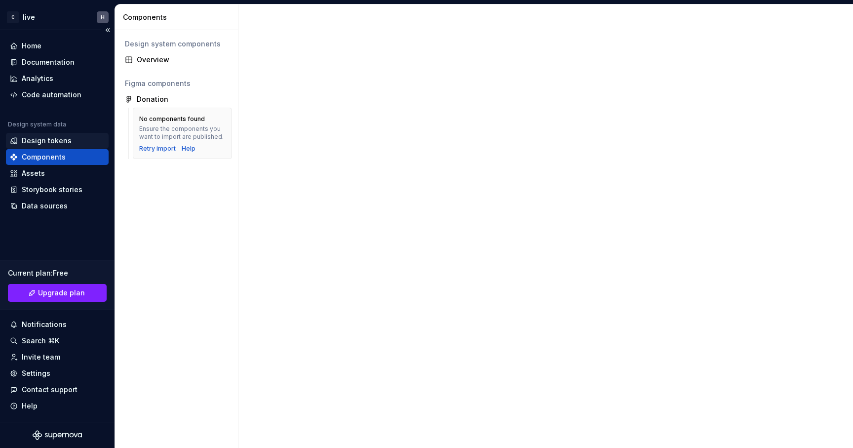
click at [56, 140] on div "Design tokens" at bounding box center [47, 141] width 50 height 10
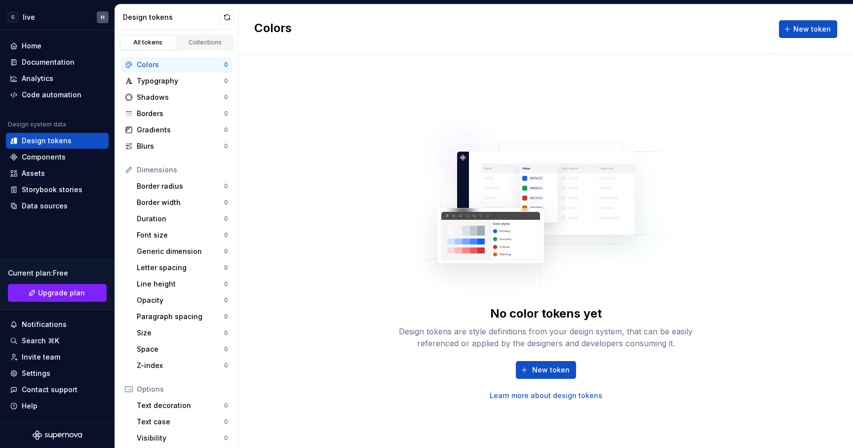
click at [540, 218] on img at bounding box center [546, 201] width 260 height 198
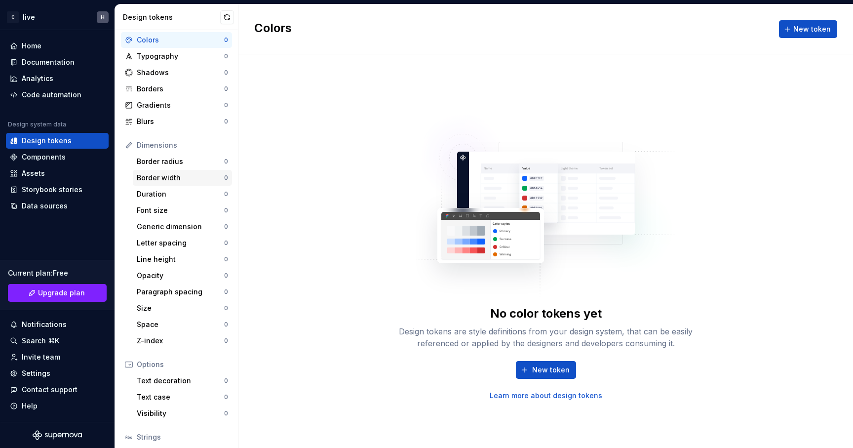
scroll to position [26, 0]
click at [173, 162] on div "Border radius" at bounding box center [180, 161] width 87 height 10
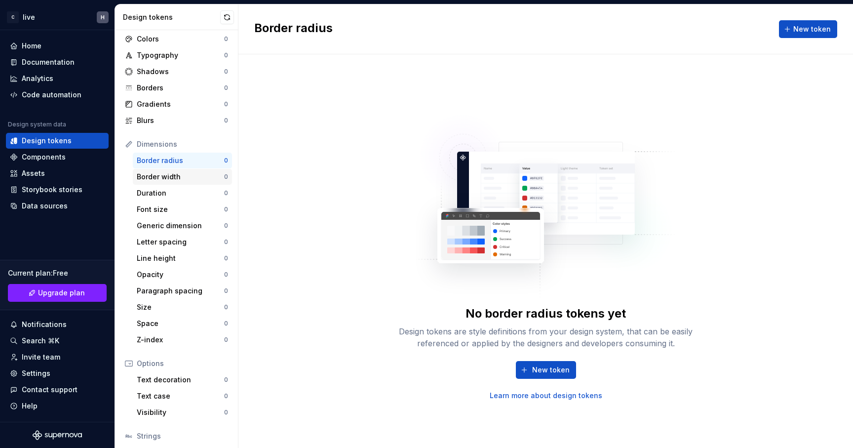
click at [174, 180] on div "Border width" at bounding box center [180, 177] width 87 height 10
